Goal: Task Accomplishment & Management: Manage account settings

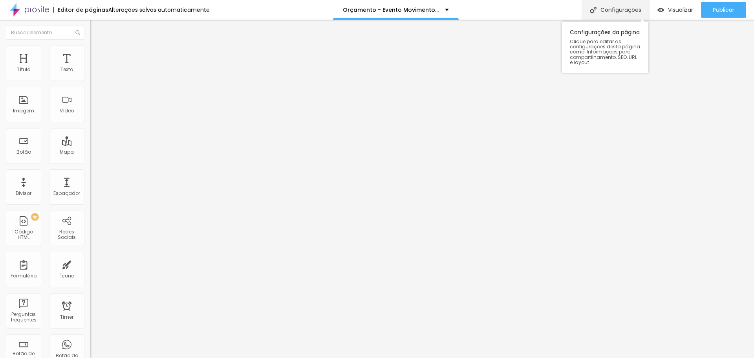
click at [626, 8] on div "Configurações" at bounding box center [616, 10] width 68 height 20
drag, startPoint x: 343, startPoint y: 90, endPoint x: 468, endPoint y: 91, distance: 124.9
type input "Orçamento - Premio Empreendedor"
drag, startPoint x: 342, startPoint y: 127, endPoint x: 593, endPoint y: 124, distance: 250.5
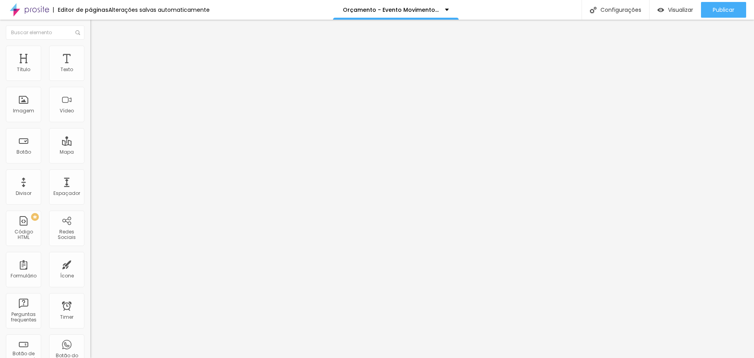
type input "/orcamento-premio-empreendedor"
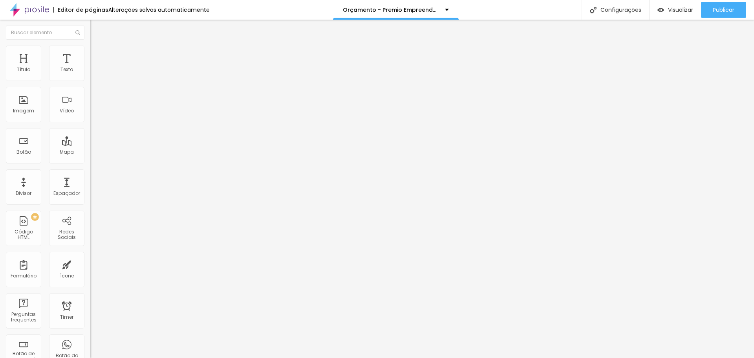
click at [90, 68] on span "Trocar imagem" at bounding box center [111, 64] width 43 height 7
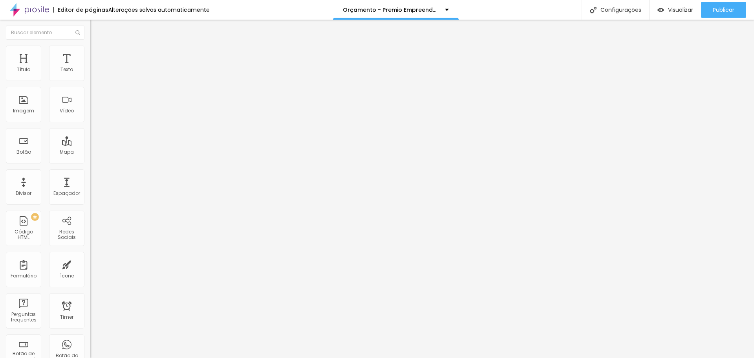
scroll to position [1310, 0]
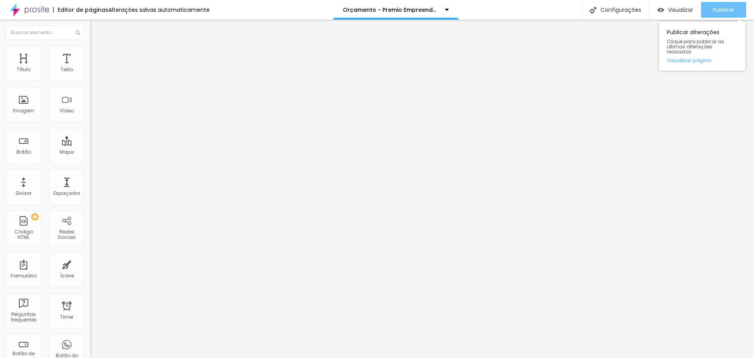
click at [714, 7] on span "Publicar" at bounding box center [724, 10] width 22 height 6
